Goal: Find specific page/section: Find specific page/section

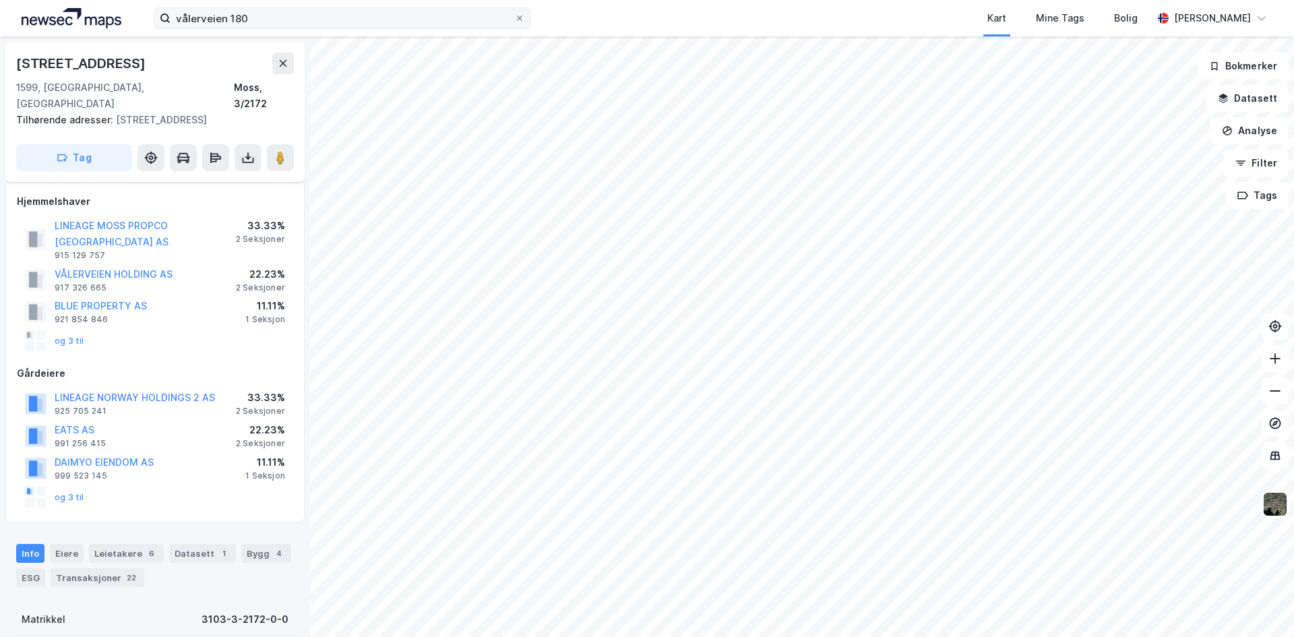
scroll to position [135, 0]
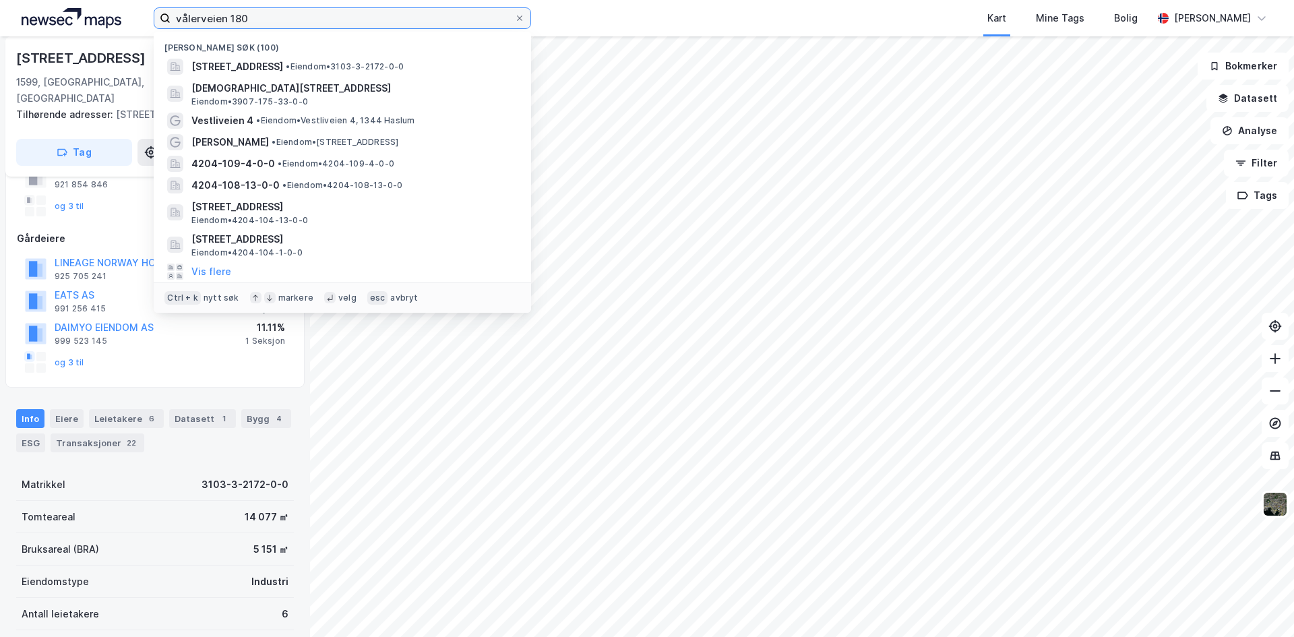
drag, startPoint x: 260, startPoint y: 17, endPoint x: 0, endPoint y: 24, distance: 260.3
click at [0, 30] on div "vålerveien 180 Nylige søk (100) Vålerveien 180, 1599, MOSS, MOSS • Eiendom • 31…" at bounding box center [647, 18] width 1294 height 36
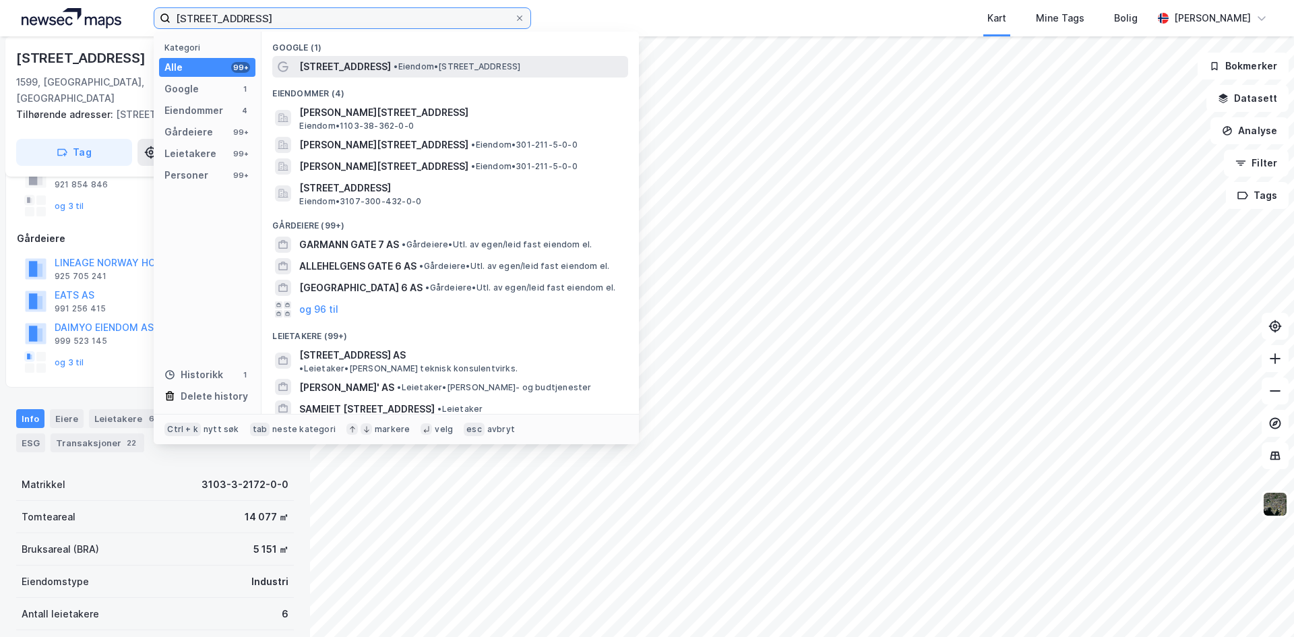
type input "[STREET_ADDRESS]"
click at [357, 69] on span "[STREET_ADDRESS]" at bounding box center [345, 67] width 92 height 16
